Goal: Task Accomplishment & Management: Complete application form

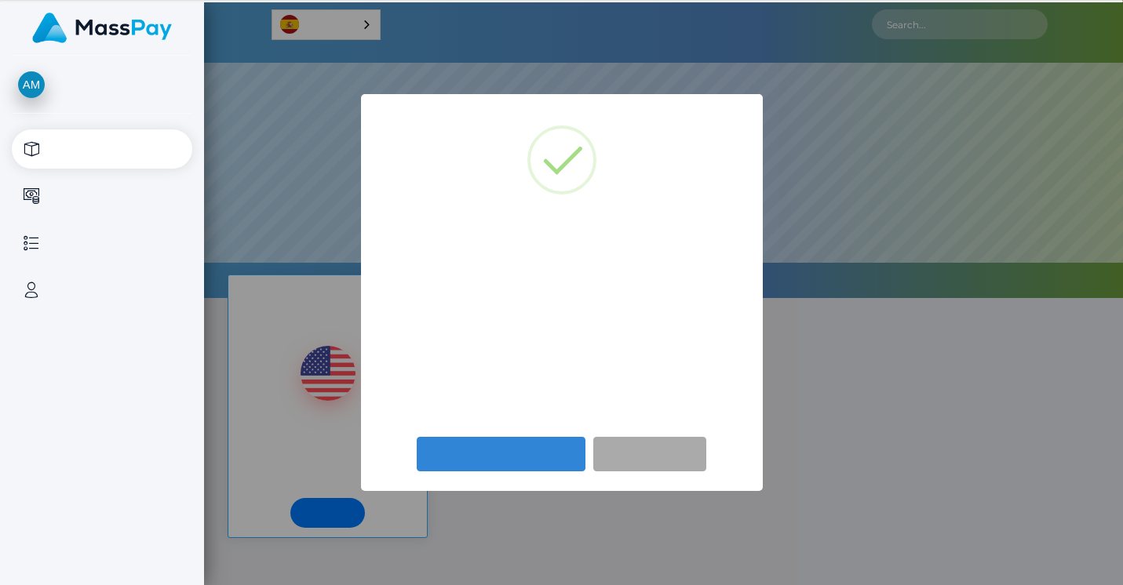
select select
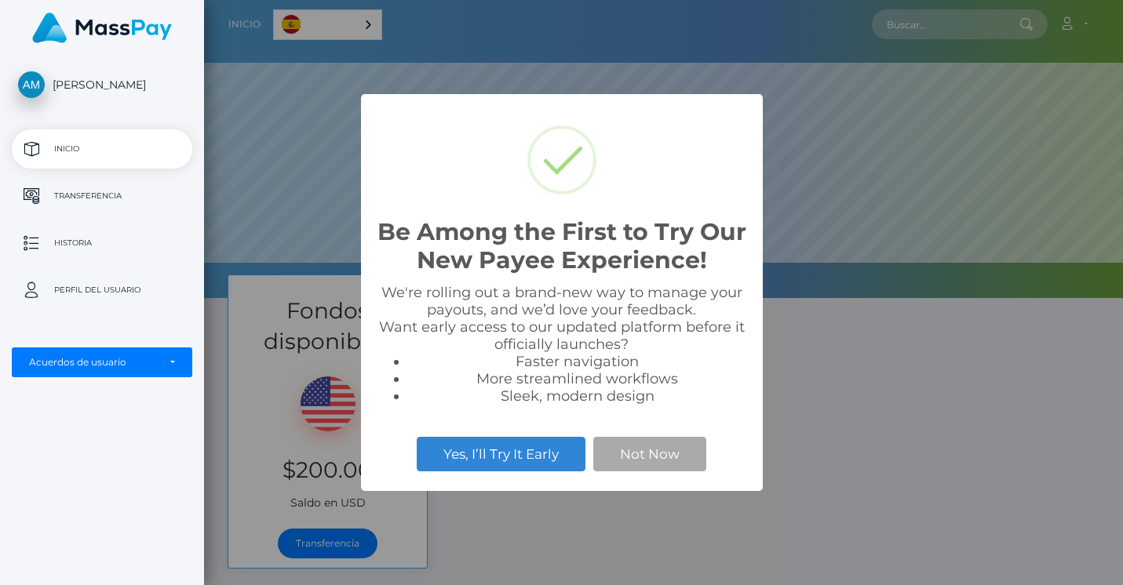
scroll to position [298, 919]
click at [493, 456] on button "Yes, I’ll Try It Early" at bounding box center [501, 454] width 169 height 35
click at [671, 372] on li "More streamlined workflows" at bounding box center [577, 378] width 339 height 17
click at [653, 463] on button "Not Now" at bounding box center [649, 454] width 113 height 35
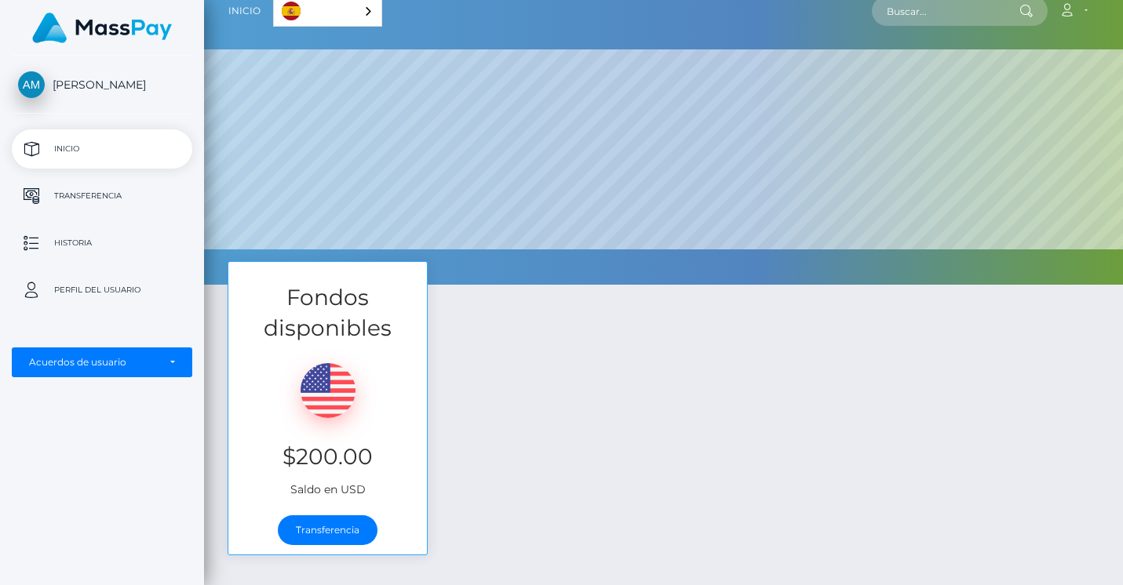
scroll to position [17, 0]
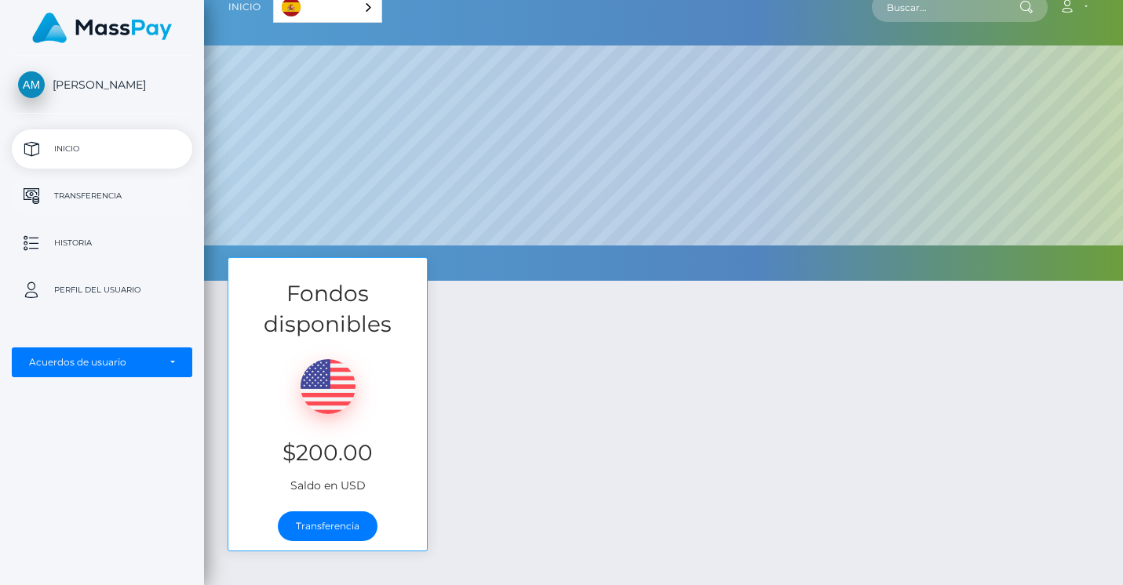
click at [99, 191] on p "Transferencia" at bounding box center [102, 196] width 168 height 24
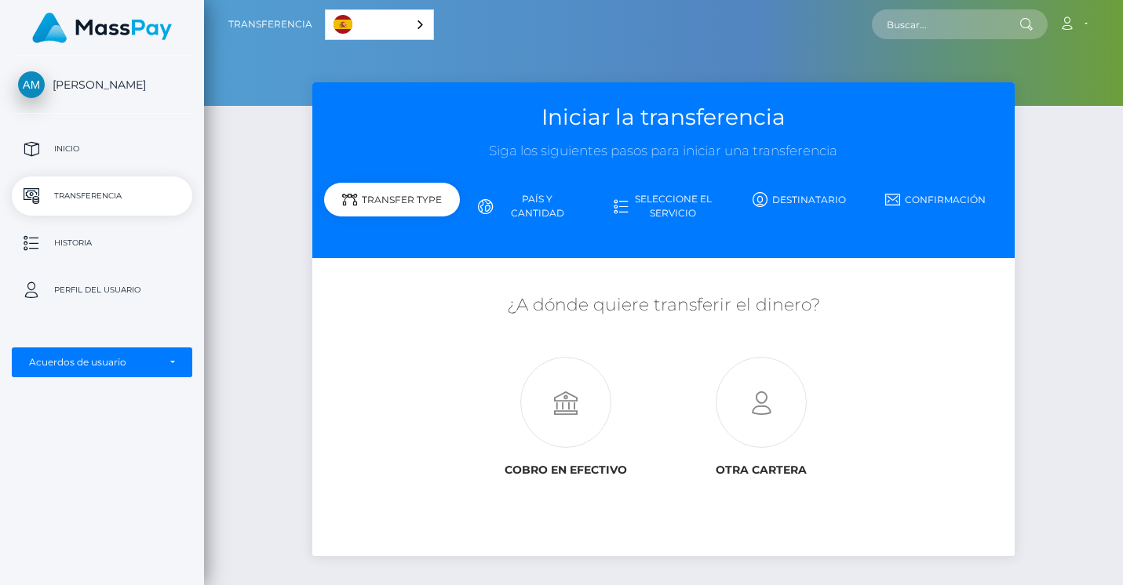
click at [685, 209] on link "Seleccione el servicio" at bounding box center [664, 206] width 136 height 41
click at [652, 200] on link "Seleccione el servicio" at bounding box center [664, 206] width 136 height 41
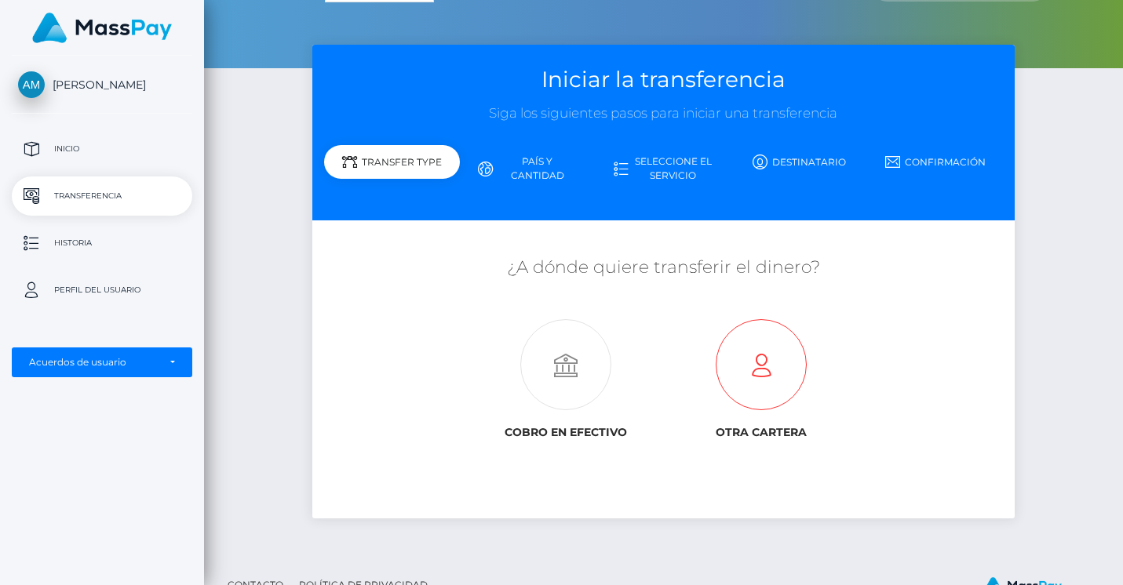
click at [784, 413] on div "Otra cartera" at bounding box center [761, 379] width 172 height 120
click at [771, 385] on icon at bounding box center [760, 365] width 195 height 91
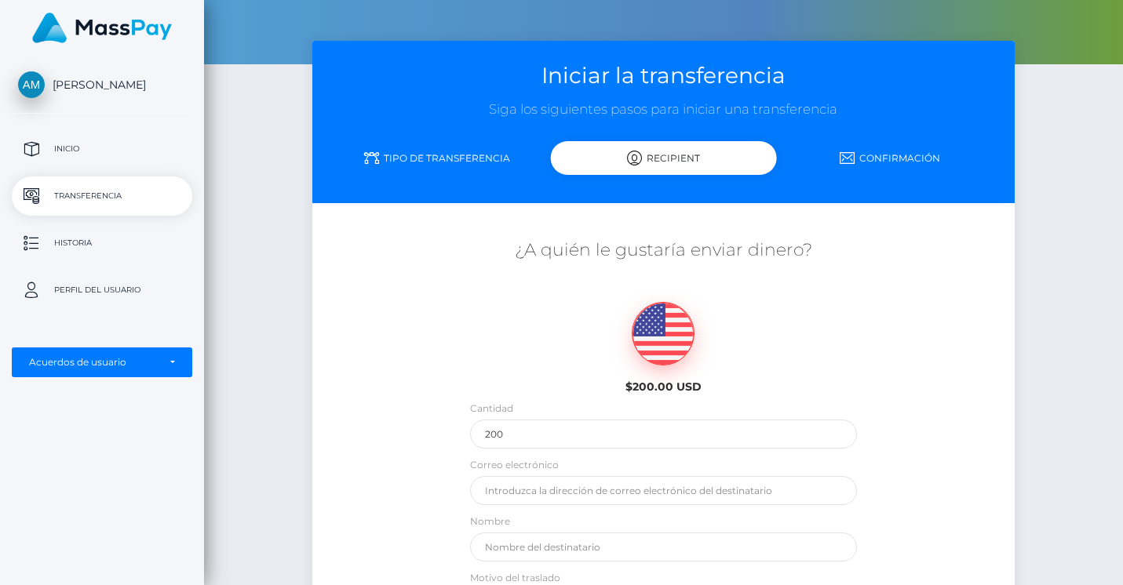
scroll to position [40, 0]
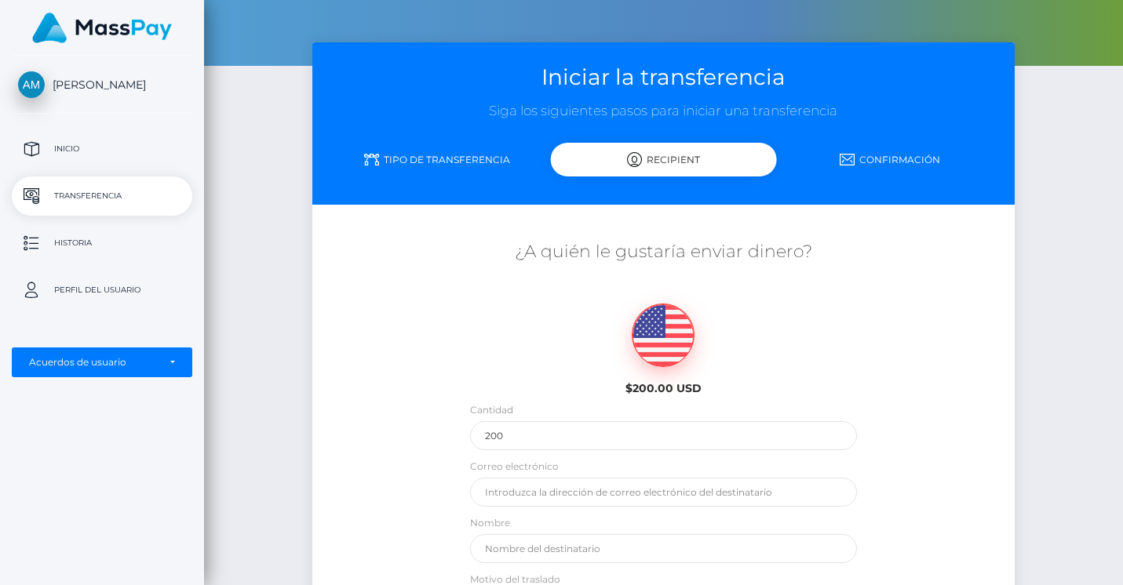
click at [472, 156] on link "Tipo de transferencia" at bounding box center [437, 159] width 227 height 27
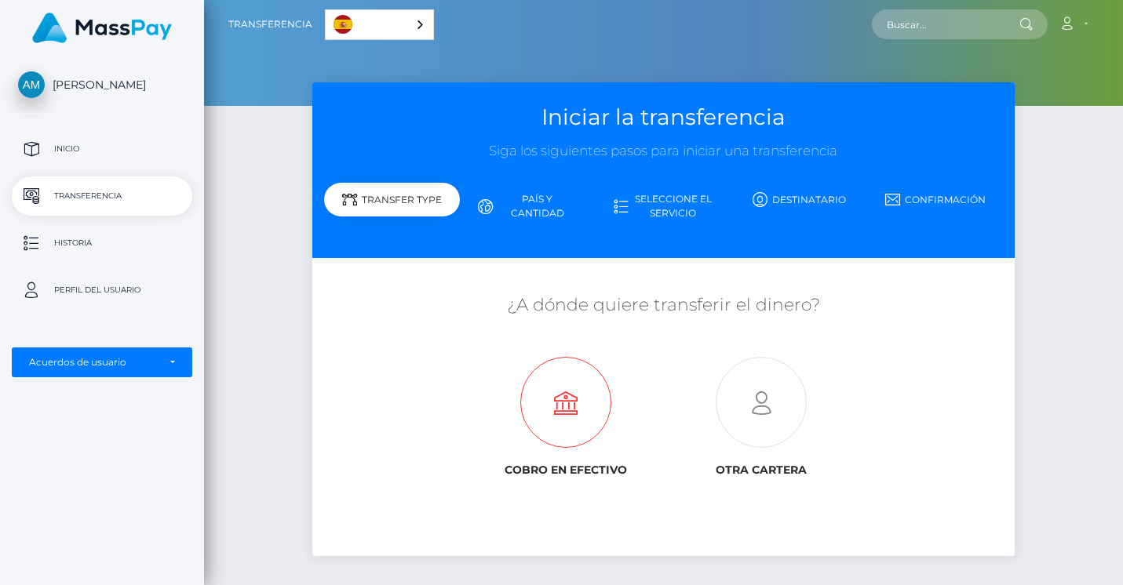
click at [581, 403] on icon at bounding box center [566, 403] width 195 height 91
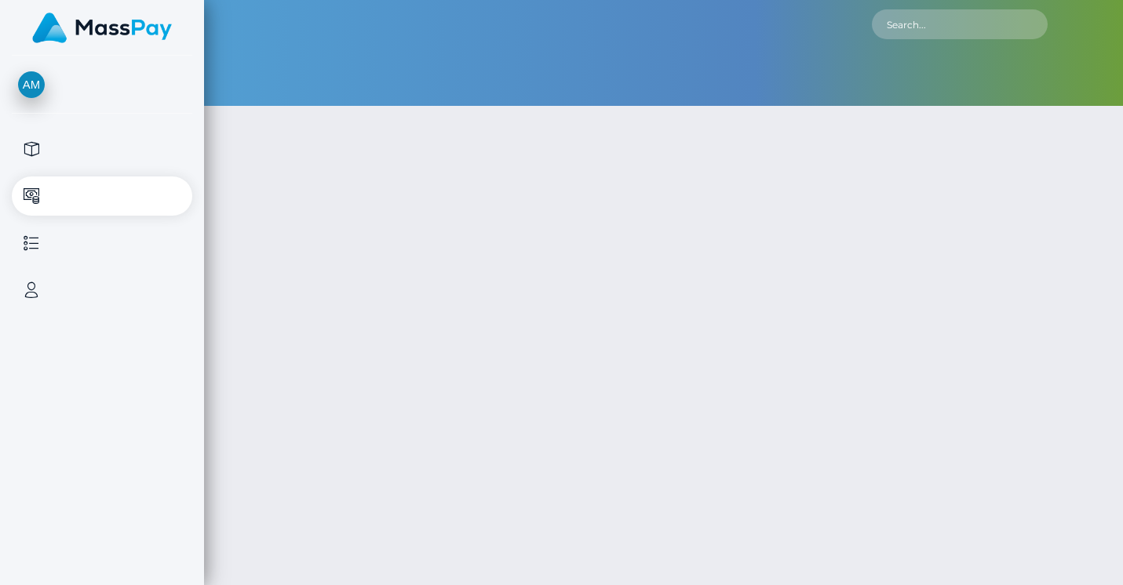
type input "200"
select select
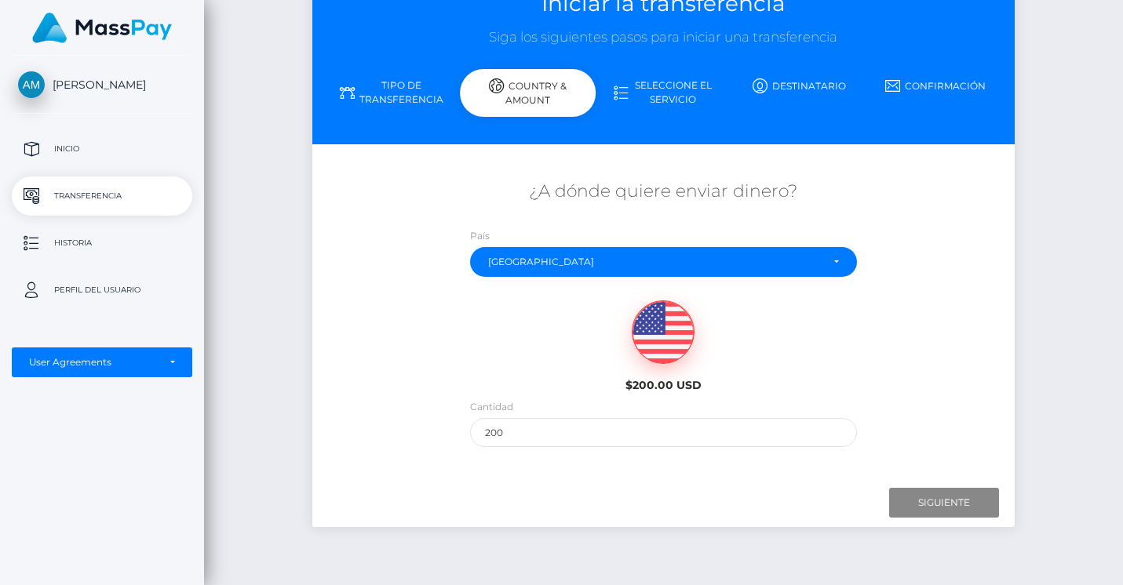
scroll to position [115, 0]
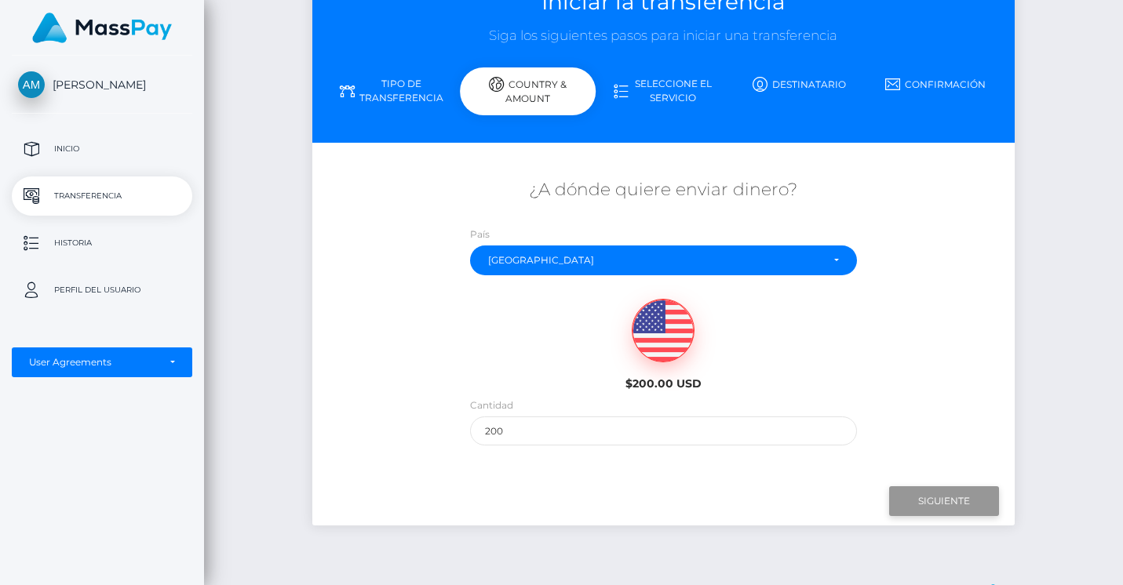
click at [929, 494] on input "Next" at bounding box center [944, 502] width 110 height 30
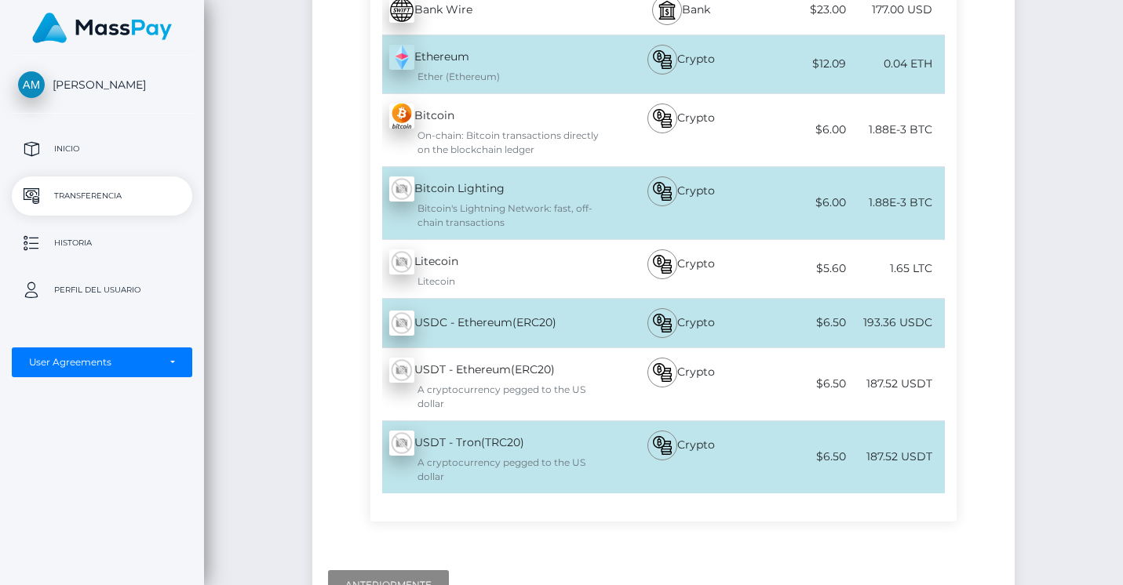
scroll to position [529, 0]
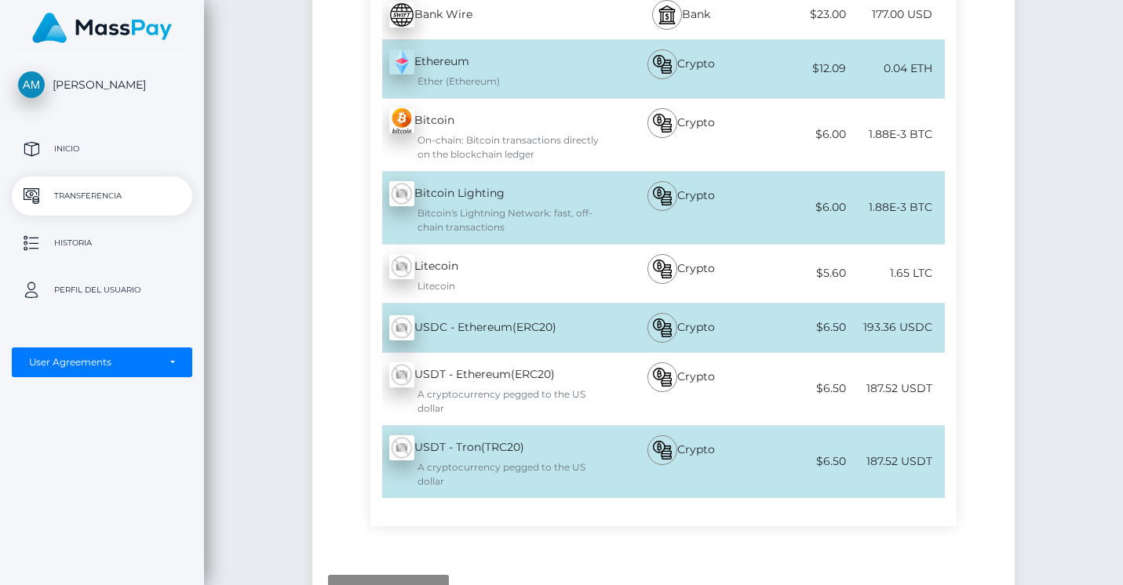
click at [918, 329] on div "193.36 USDC" at bounding box center [897, 327] width 96 height 35
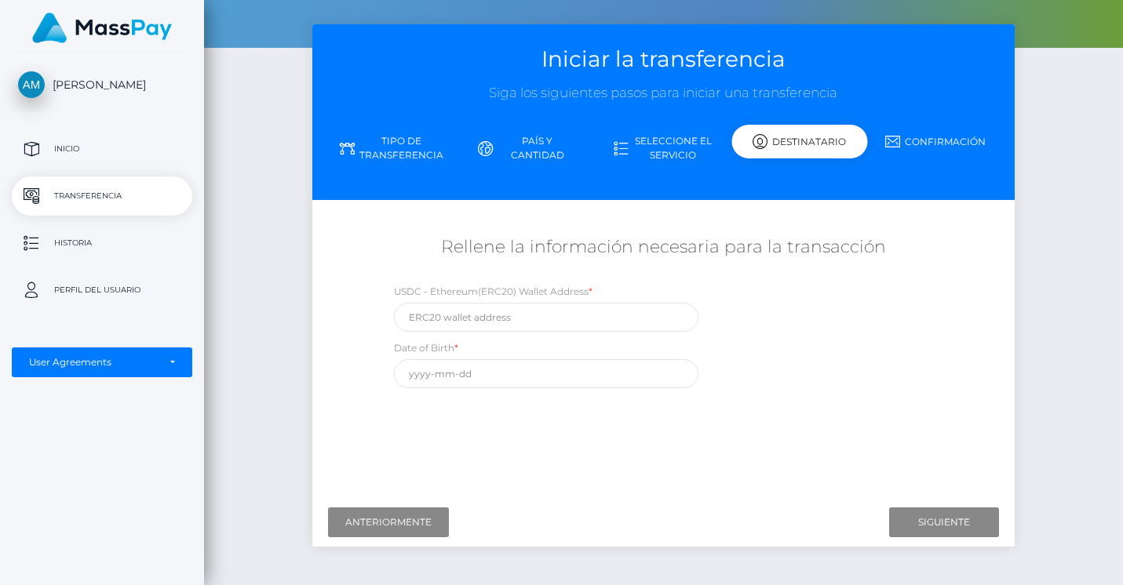
scroll to position [60, 0]
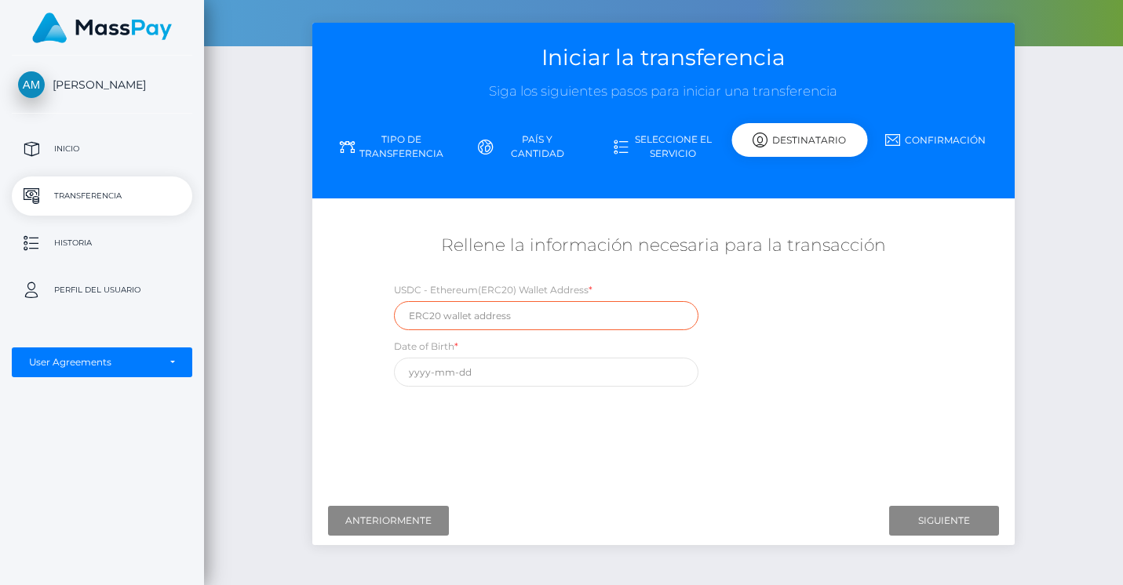
click at [478, 318] on input "text" at bounding box center [546, 315] width 304 height 29
paste input "0xfb8233ae805c01fbffc444369e8d351d68b671e5"
type input "0xfb8233ae805c01fbffc444369e8d351d68b671e5"
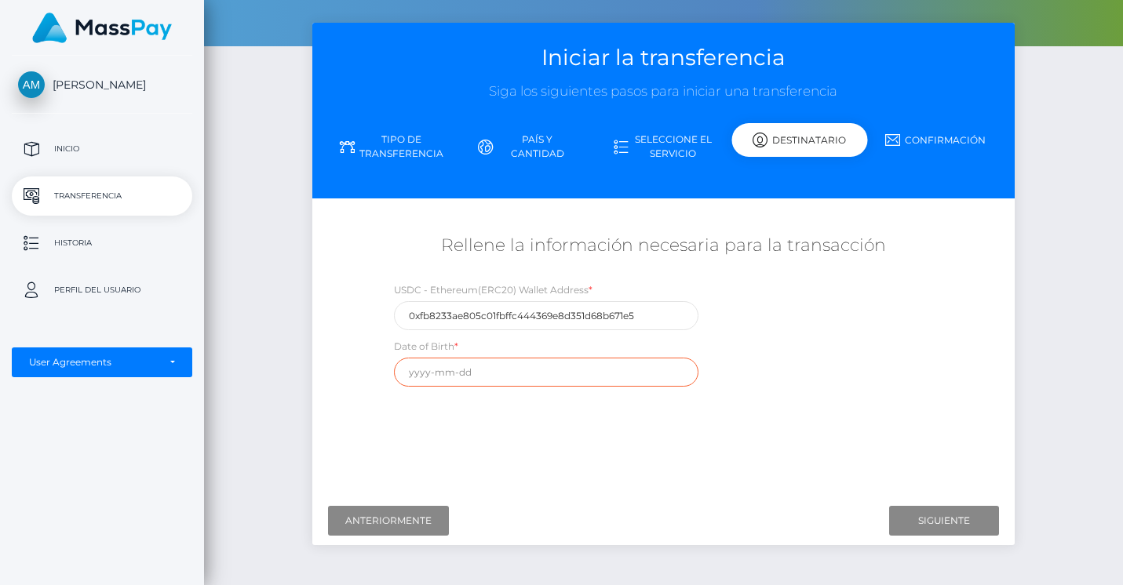
click at [421, 381] on input "text" at bounding box center [546, 372] width 304 height 29
type input "1"
type input "1981-03-24"
click at [647, 453] on div "¿A dónde quiere enviar dinero? País Abjasia Afganistán Albania Argelia Samoa Am…" at bounding box center [664, 349] width 680 height 279
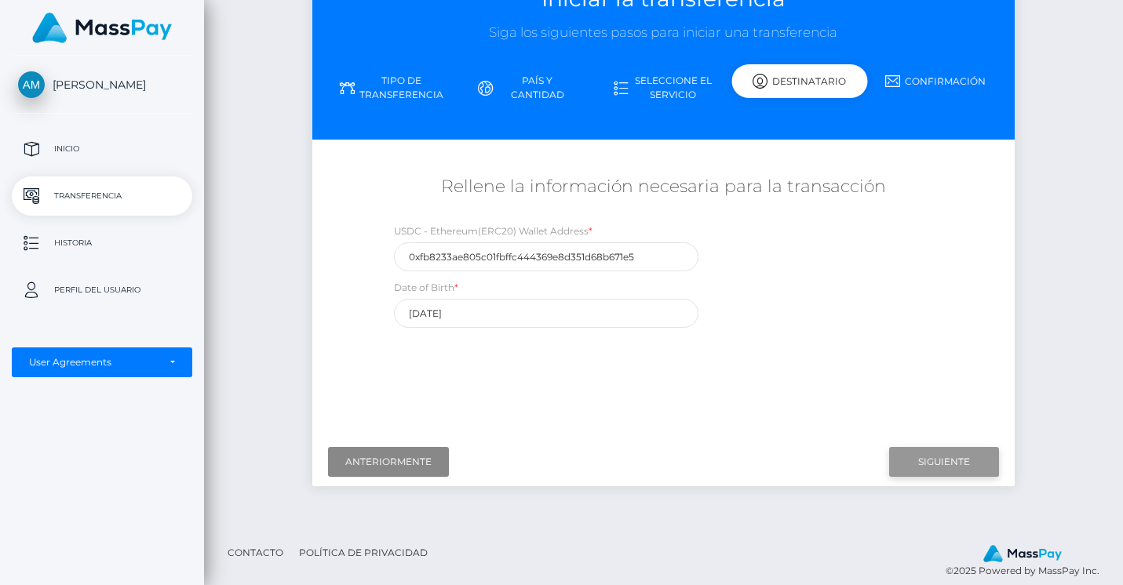
click at [920, 466] on input "Next" at bounding box center [944, 462] width 110 height 30
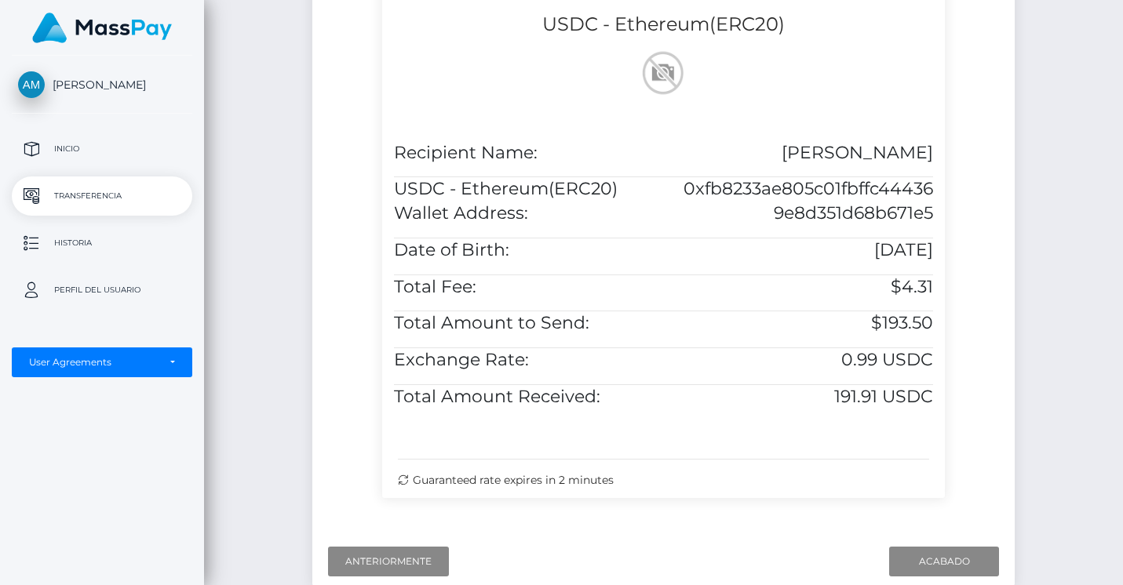
scroll to position [399, 0]
click at [932, 556] on input "Finish" at bounding box center [944, 563] width 110 height 30
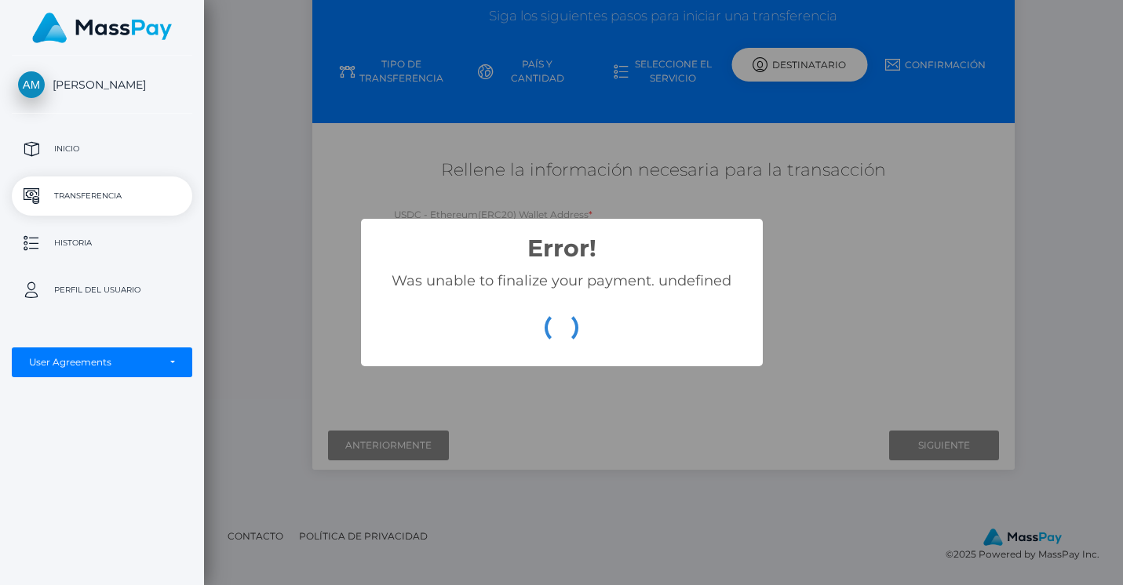
scroll to position [134, 0]
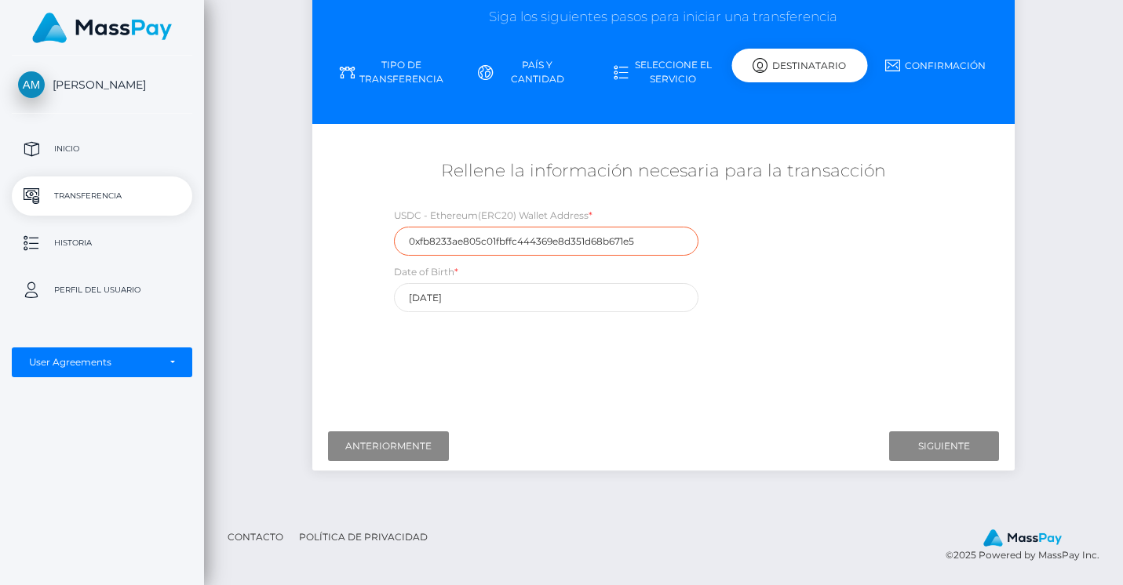
click at [681, 242] on input "0xfb8233ae805c01fbffc444369e8d351d68b671e5" at bounding box center [546, 241] width 304 height 29
click at [910, 451] on input "Next" at bounding box center [944, 447] width 110 height 30
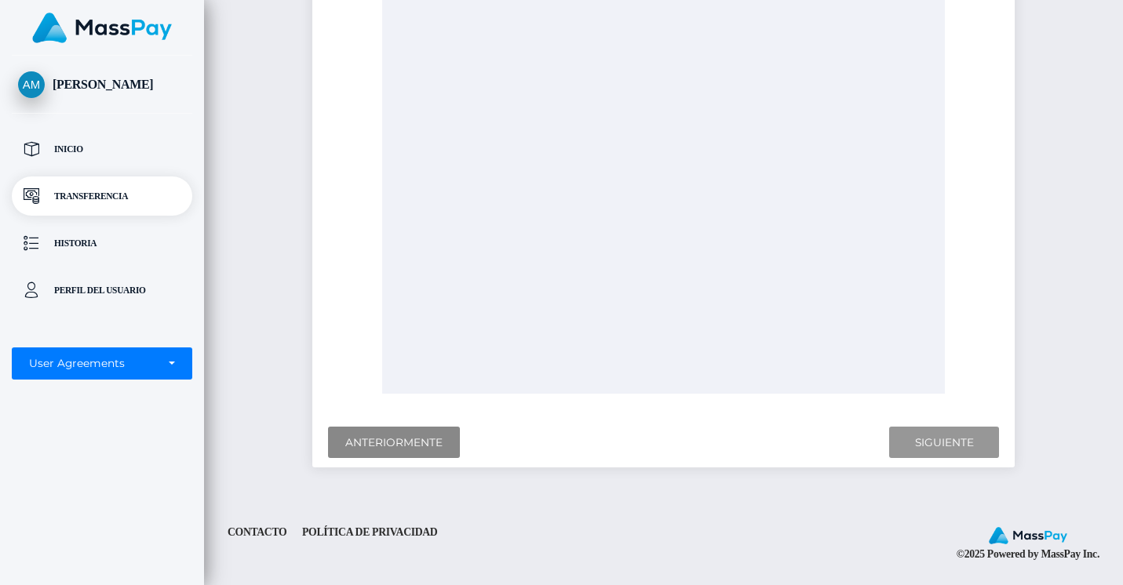
scroll to position [534, 0]
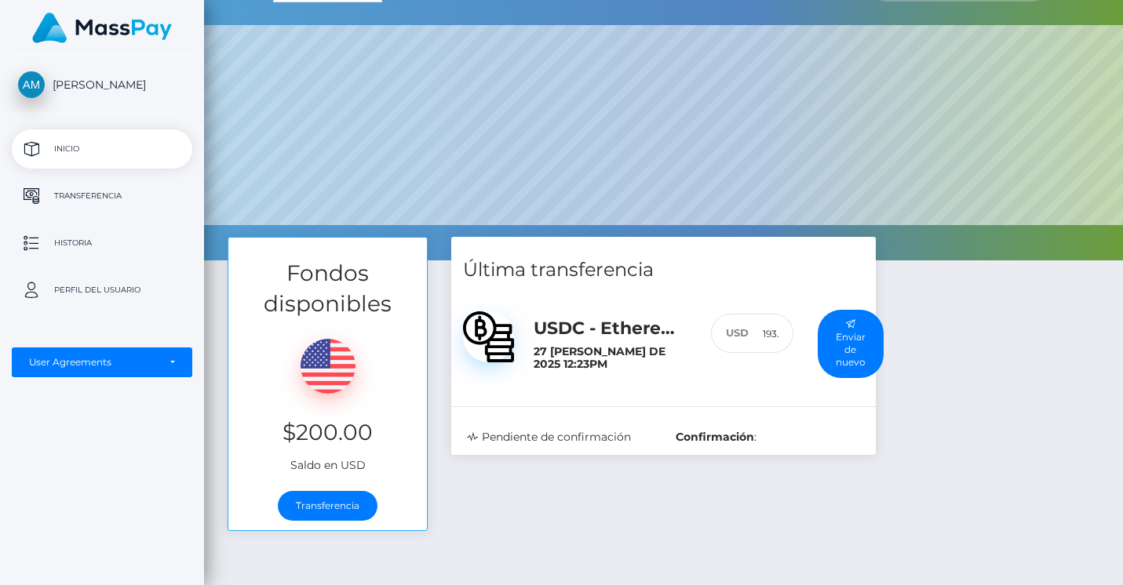
scroll to position [45, 0]
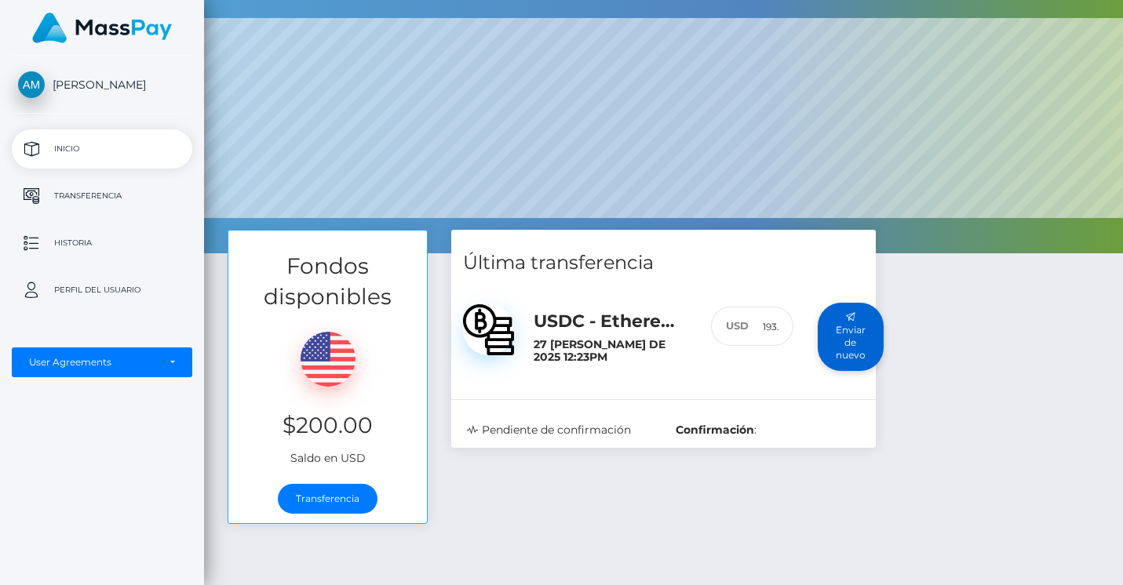
click at [860, 348] on button "Enviar de nuevo" at bounding box center [851, 337] width 66 height 68
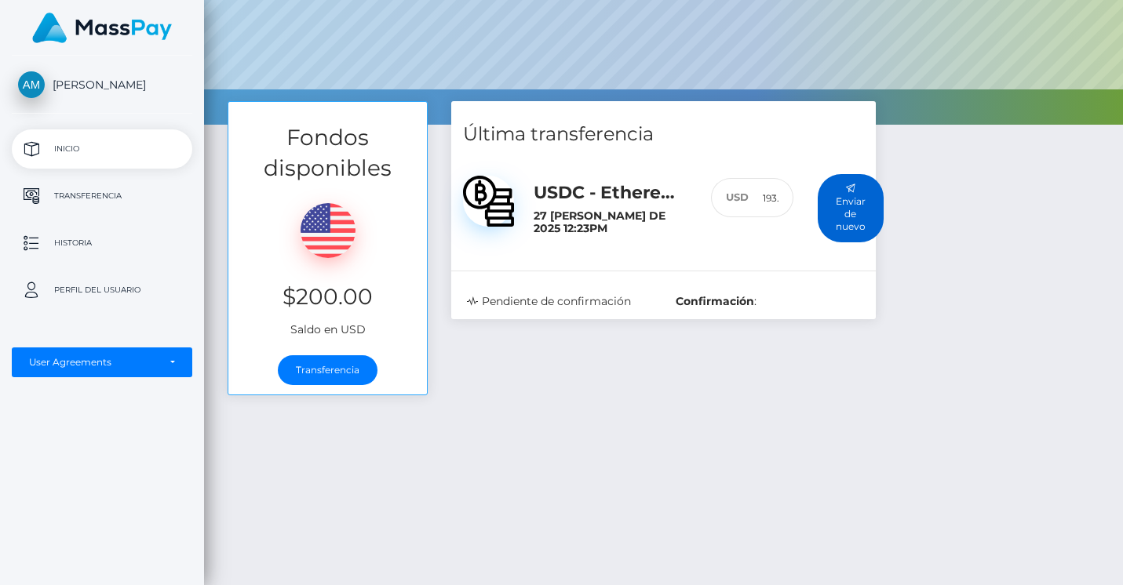
scroll to position [185, 0]
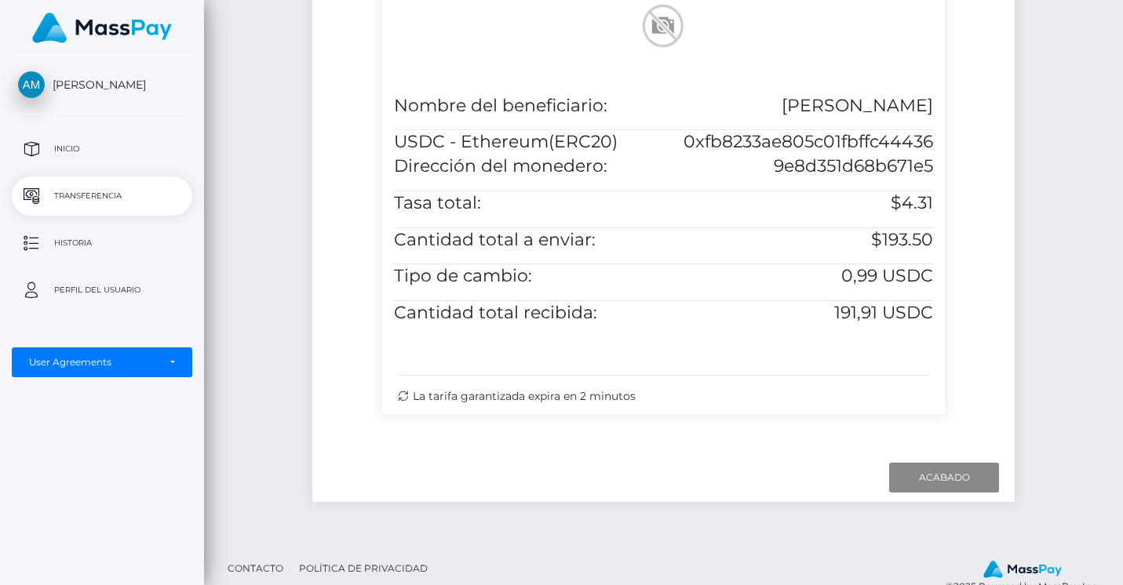
scroll to position [465, 0]
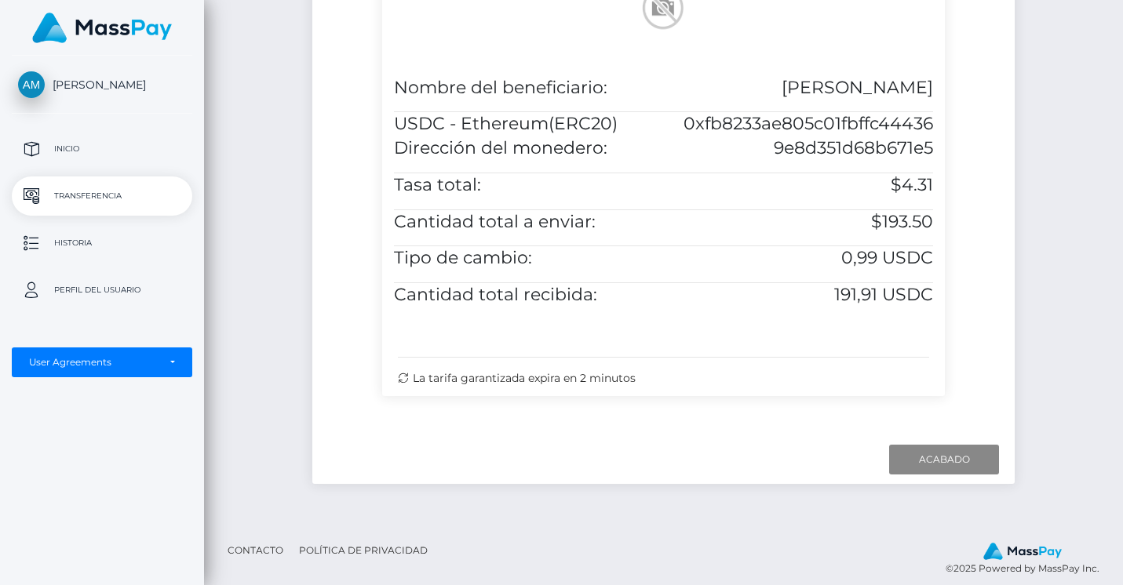
click at [823, 436] on div "Next Finish Previous" at bounding box center [663, 460] width 703 height 49
click at [964, 462] on input "Finish" at bounding box center [944, 460] width 110 height 30
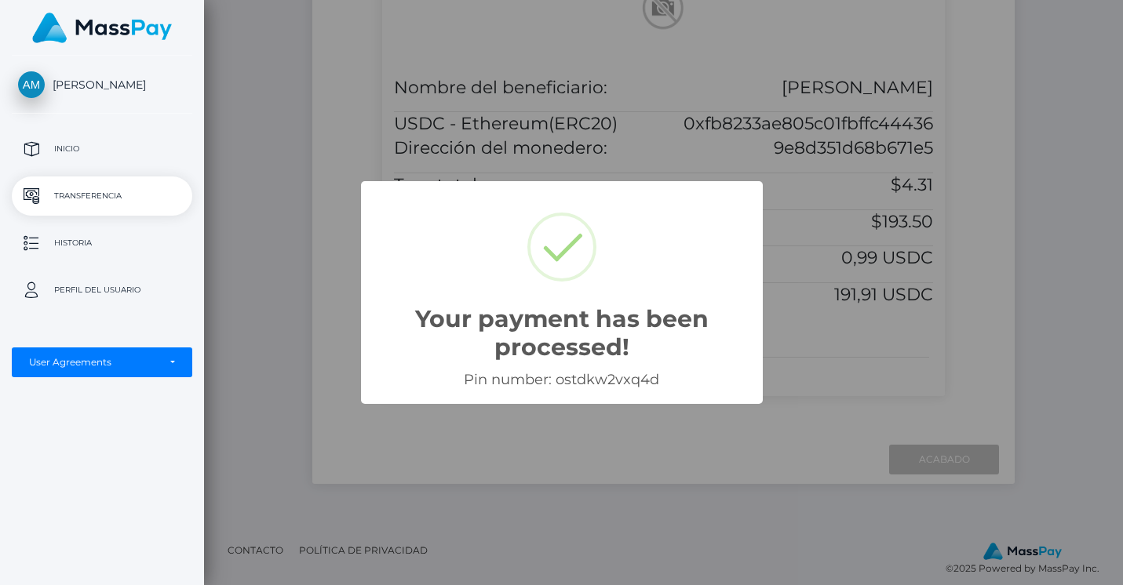
click at [698, 362] on div "Your payment has been processed! ×" at bounding box center [562, 284] width 370 height 174
click at [692, 451] on div "Your payment has been processed! × Pin number: ostdkw2vxq4d OK Cancel" at bounding box center [561, 292] width 1123 height 585
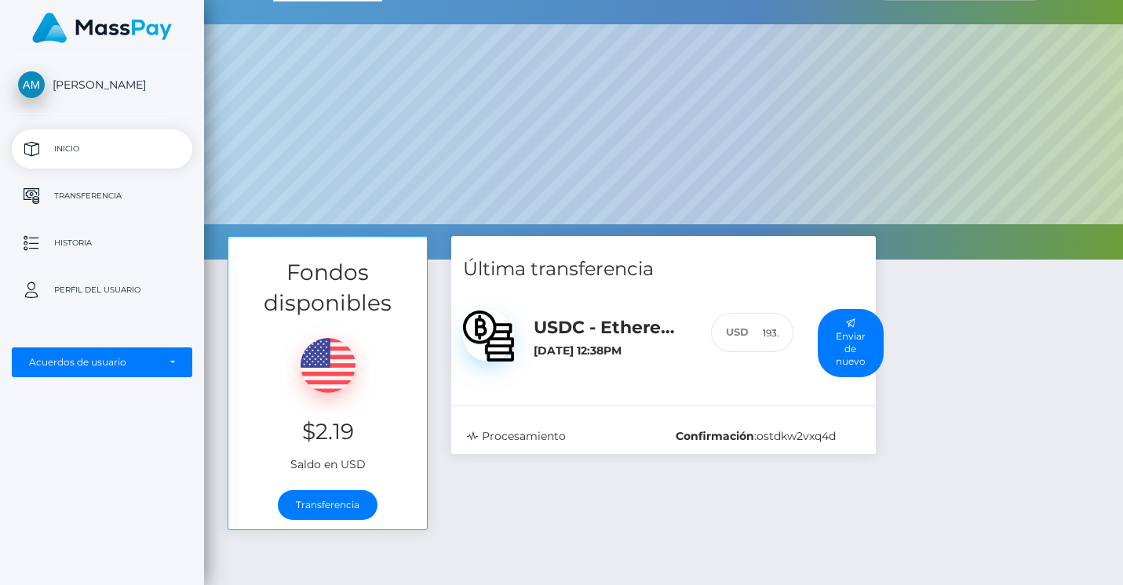
scroll to position [31, 0]
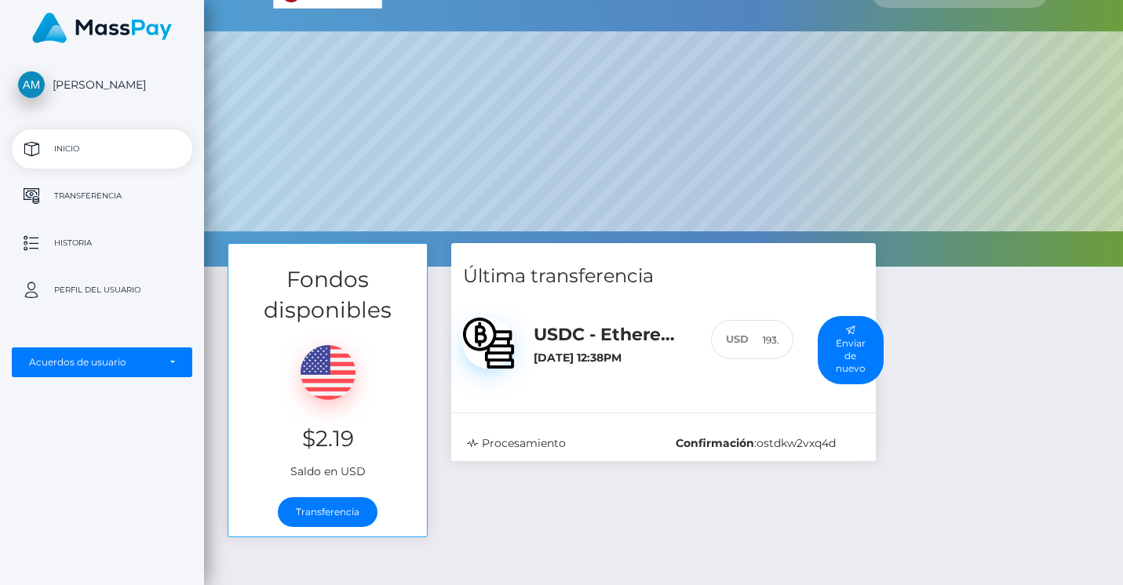
click at [71, 190] on p "Transferencia" at bounding box center [102, 196] width 168 height 24
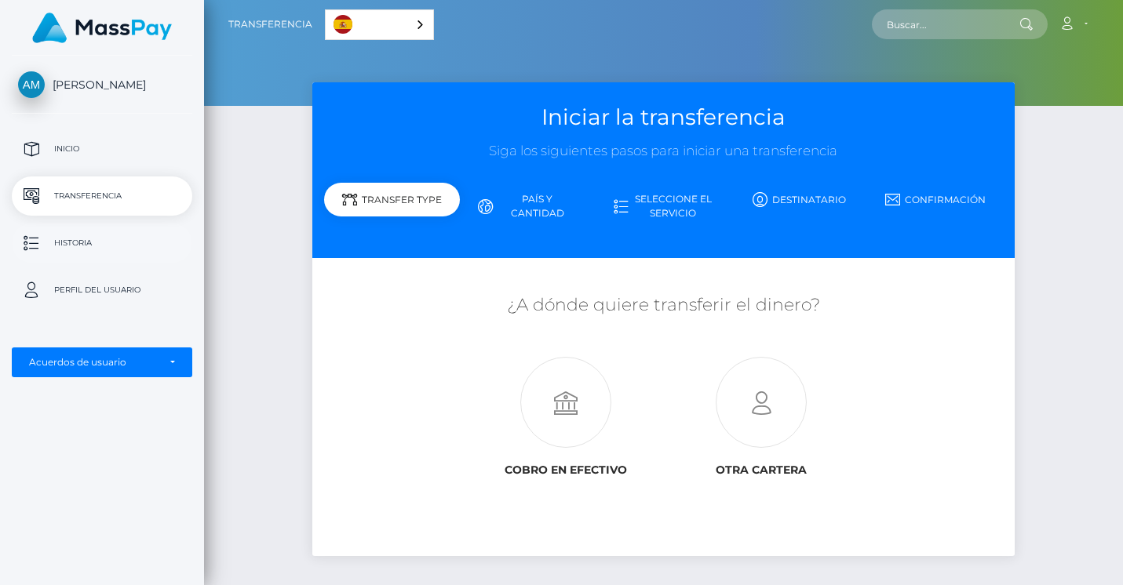
click at [91, 248] on p "Historia" at bounding box center [102, 244] width 168 height 24
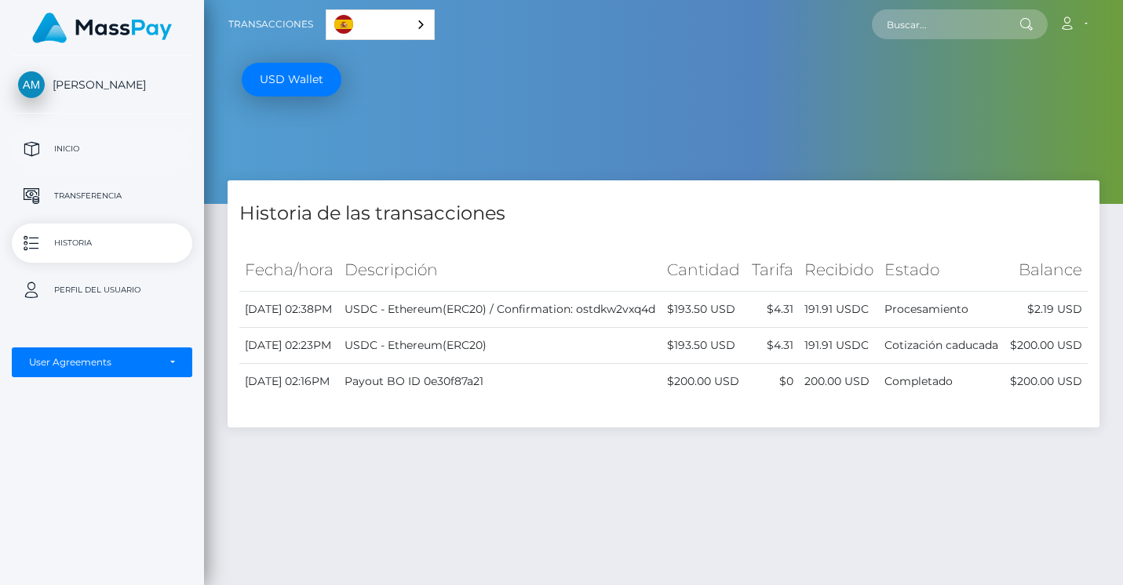
click at [46, 139] on p "Inicio" at bounding box center [102, 149] width 168 height 24
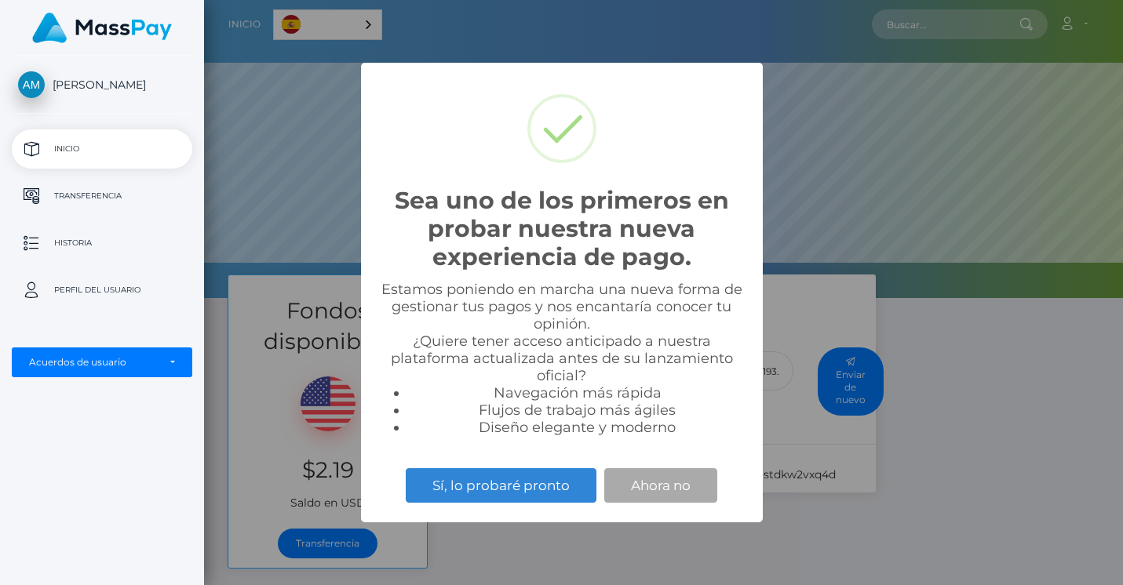
scroll to position [298, 919]
click at [687, 495] on button "Ahora no" at bounding box center [660, 486] width 113 height 35
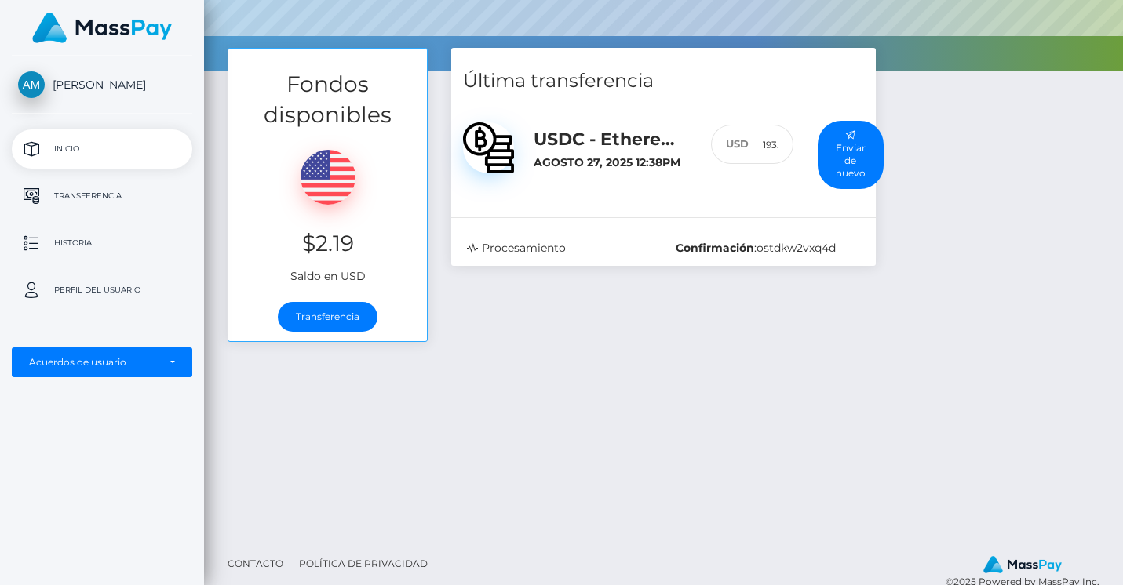
scroll to position [253, 0]
